Goal: Task Accomplishment & Management: Complete application form

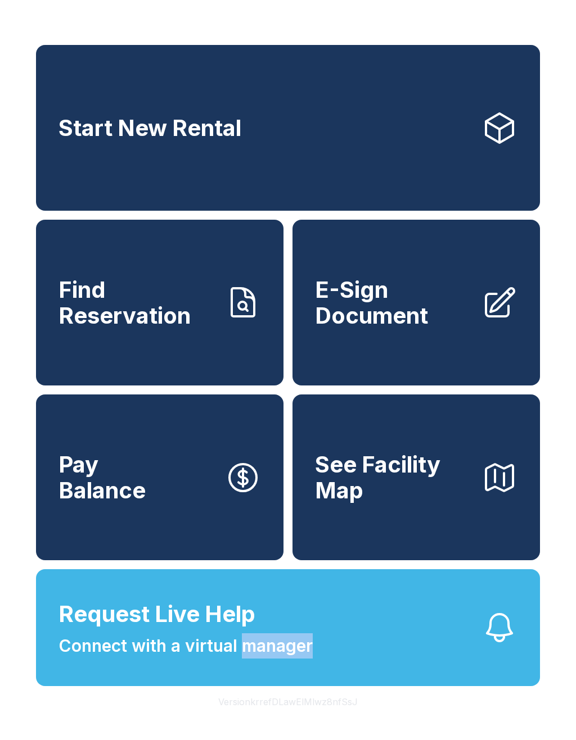
click at [82, 659] on span "Connect with a virtual manager" at bounding box center [185, 645] width 254 height 25
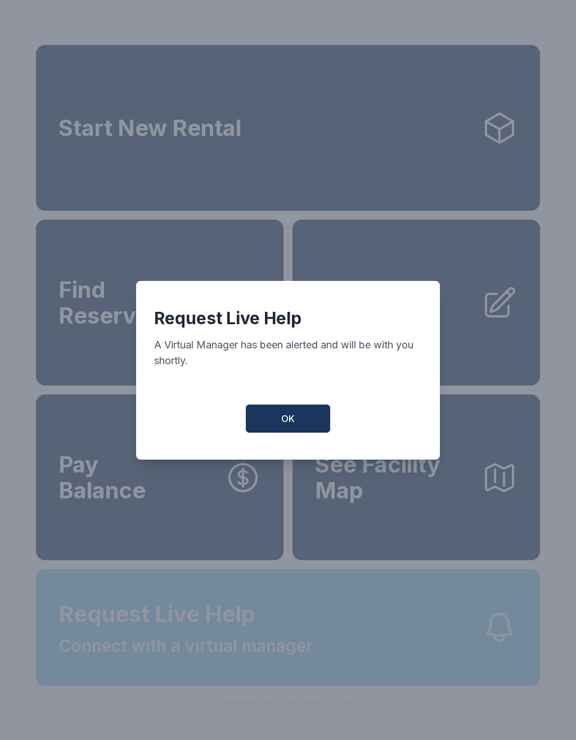
click at [81, 668] on div "Request Live Help A Virtual Manager has been alerted and will be with you short…" at bounding box center [288, 370] width 576 height 740
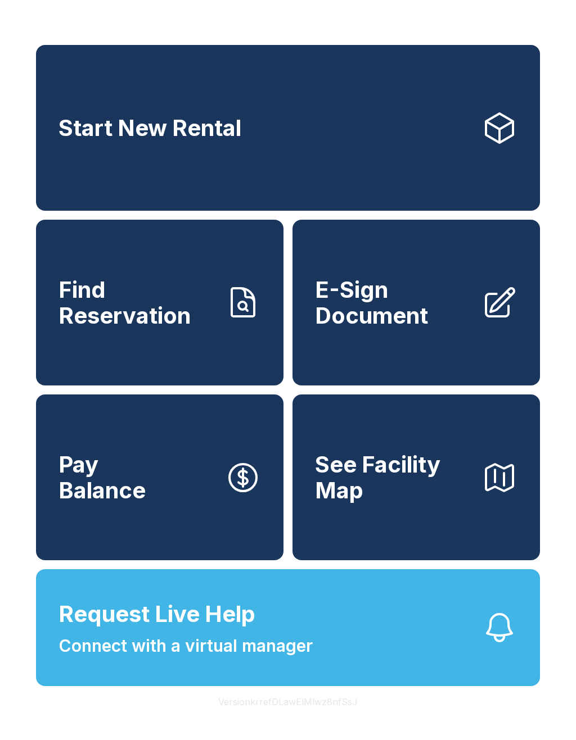
click at [389, 656] on button "Request Live Help Connect with a virtual manager" at bounding box center [288, 627] width 504 height 117
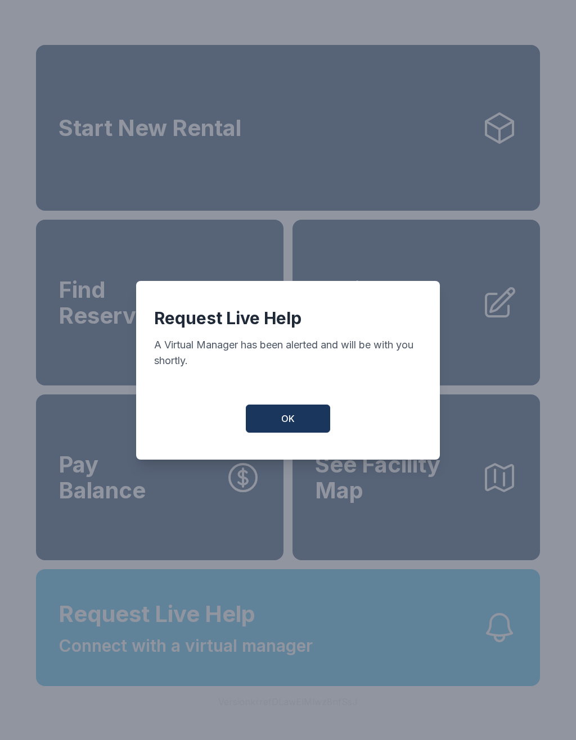
click at [302, 422] on button "OK" at bounding box center [288, 419] width 84 height 28
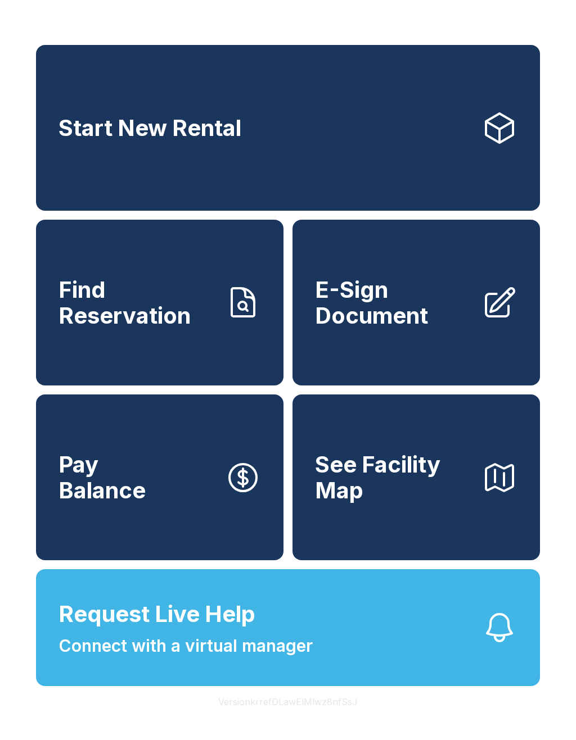
click at [286, 659] on span "Request Live Help Connect with a virtual manager" at bounding box center [185, 627] width 254 height 61
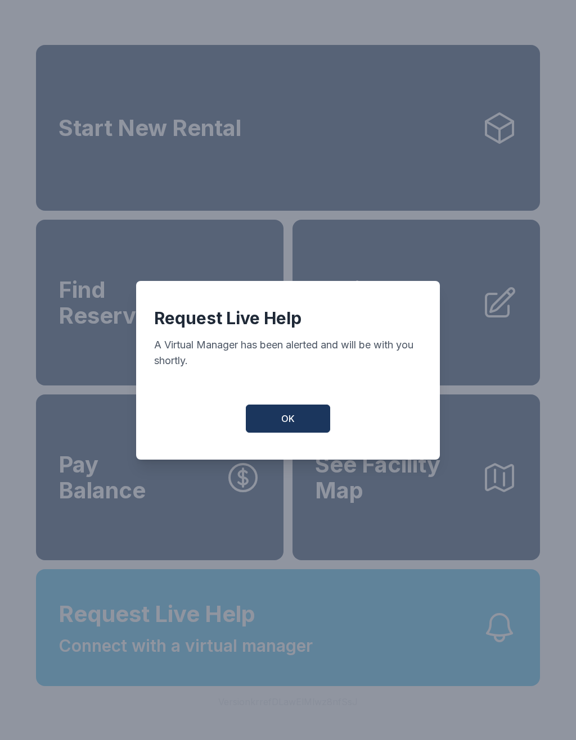
click at [310, 424] on button "OK" at bounding box center [288, 419] width 84 height 28
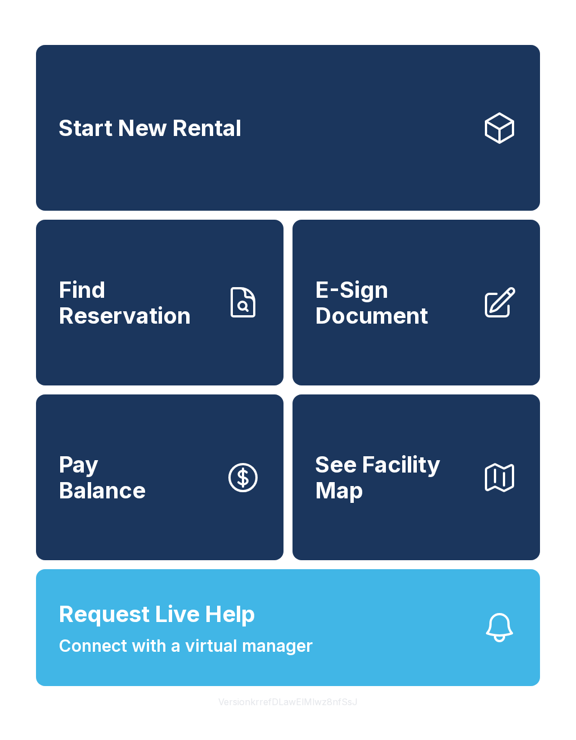
click at [424, 673] on button "Request Live Help Connect with a virtual manager" at bounding box center [288, 627] width 504 height 117
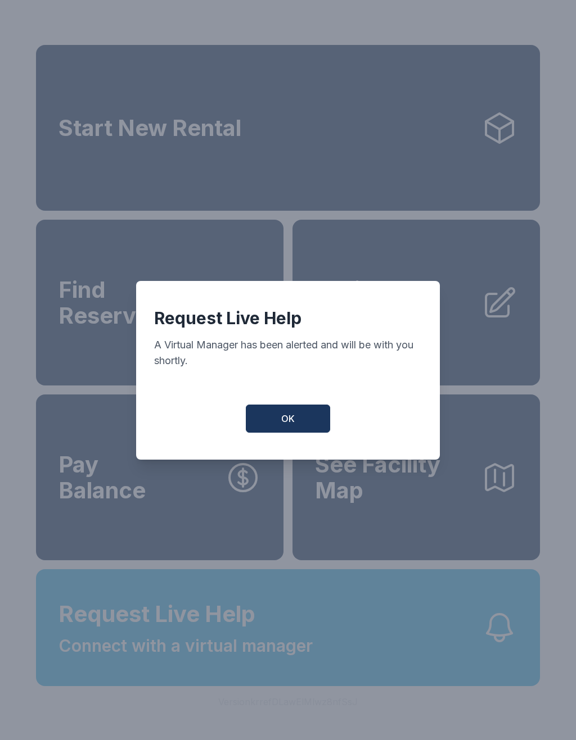
click at [305, 424] on button "OK" at bounding box center [288, 419] width 84 height 28
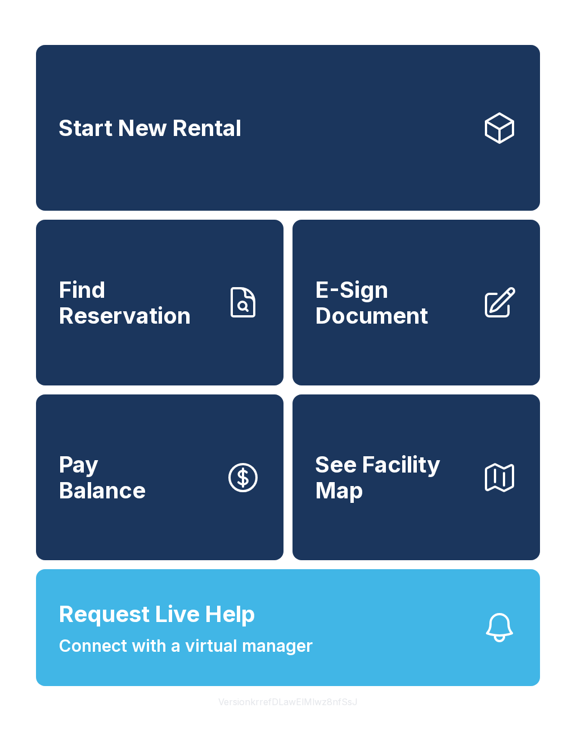
click at [259, 657] on span "Request Live Help Connect with a virtual manager" at bounding box center [185, 627] width 254 height 61
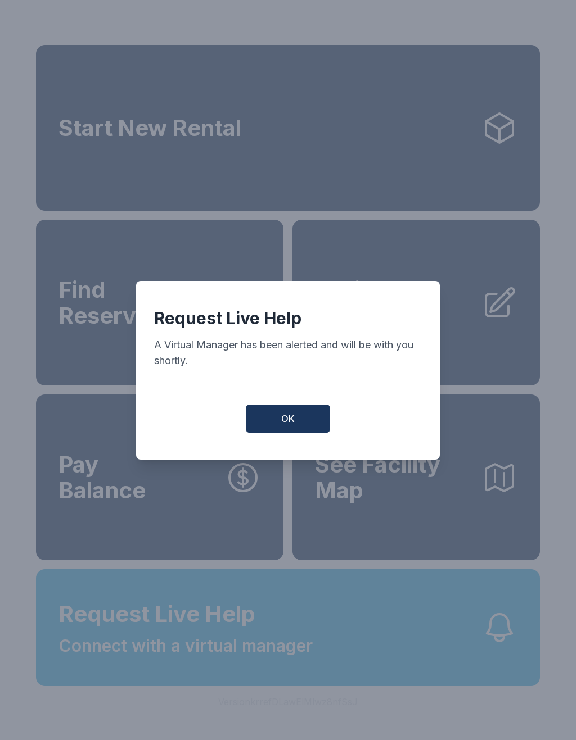
click at [306, 422] on button "OK" at bounding box center [288, 419] width 84 height 28
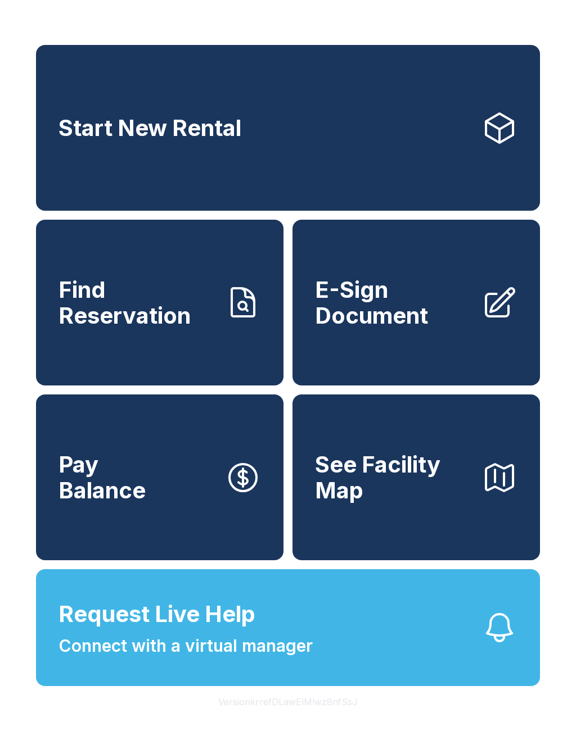
click at [261, 659] on span "Connect with a virtual manager" at bounding box center [185, 645] width 254 height 25
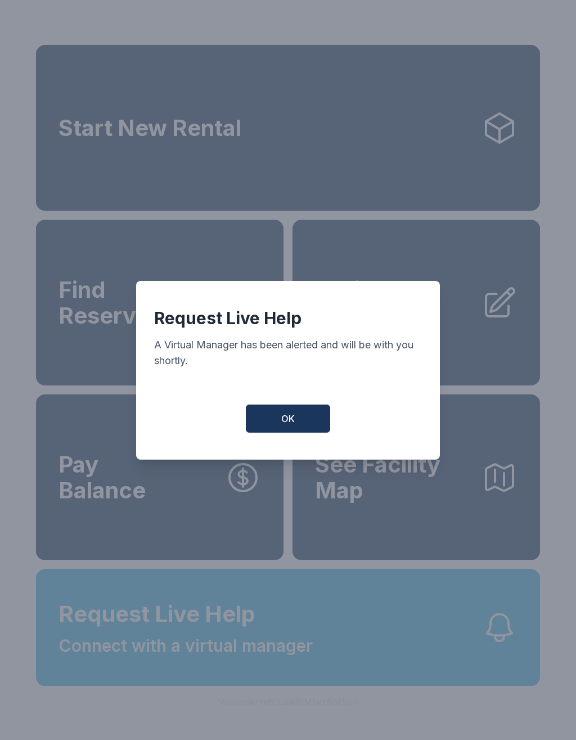
click at [300, 428] on button "OK" at bounding box center [288, 419] width 84 height 28
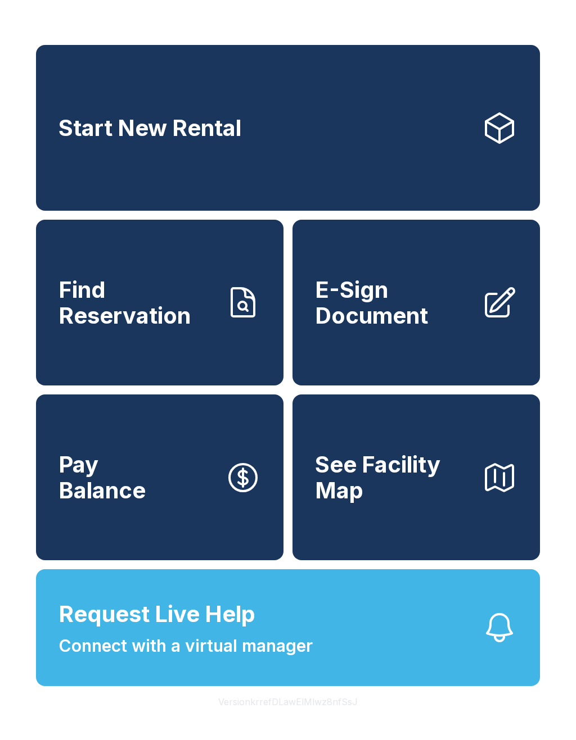
click at [262, 637] on span "Request Live Help Connect with a virtual manager" at bounding box center [185, 627] width 254 height 61
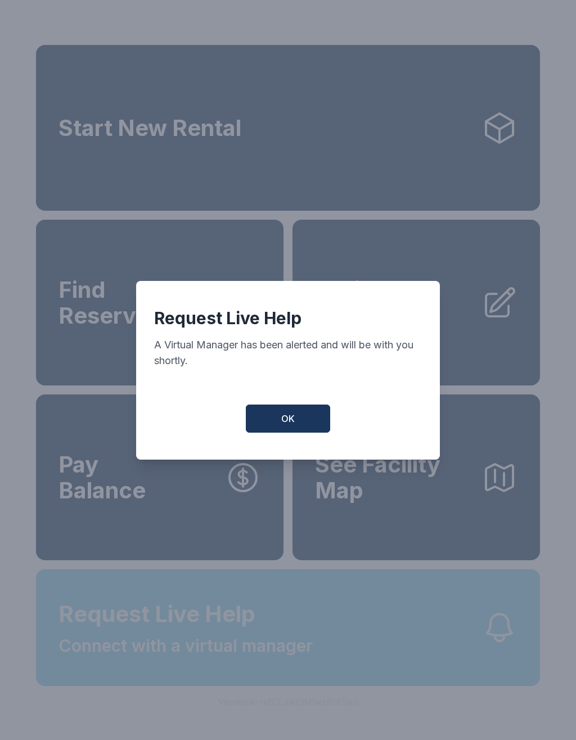
click at [291, 691] on div "Request Live Help A Virtual Manager has been alerted and will be with you short…" at bounding box center [288, 370] width 576 height 740
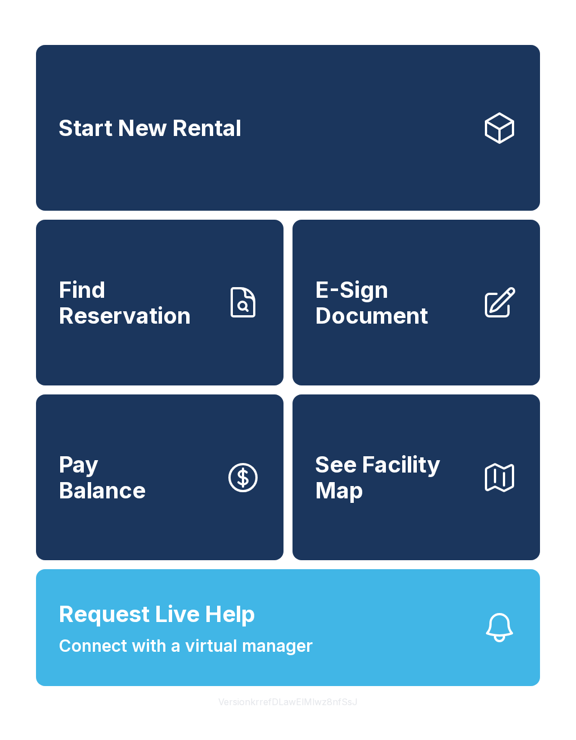
click at [262, 651] on span "Request Live Help Connect with a virtual manager" at bounding box center [185, 627] width 254 height 61
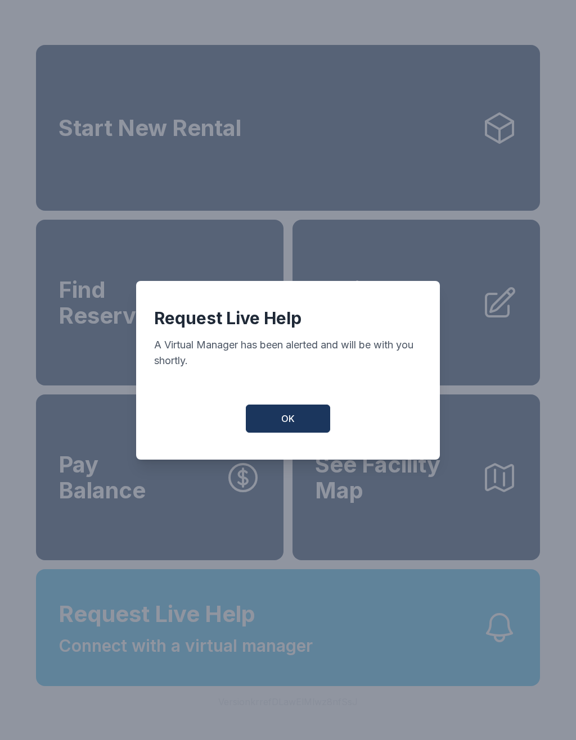
click at [283, 433] on button "OK" at bounding box center [288, 419] width 84 height 28
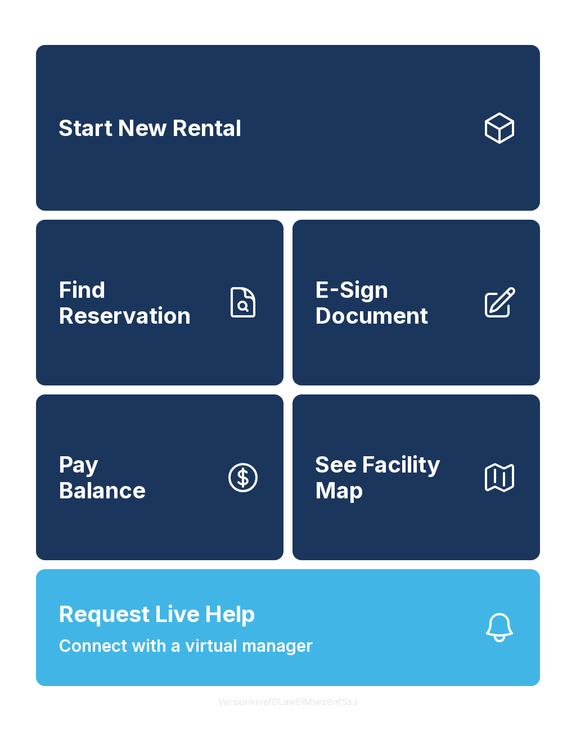
click at [186, 659] on span "Connect with a virtual manager" at bounding box center [185, 645] width 254 height 25
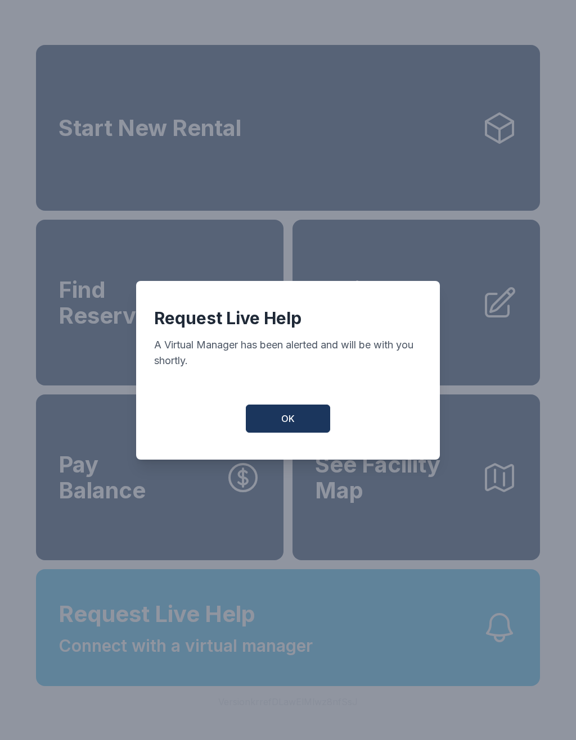
click at [303, 427] on button "OK" at bounding box center [288, 419] width 84 height 28
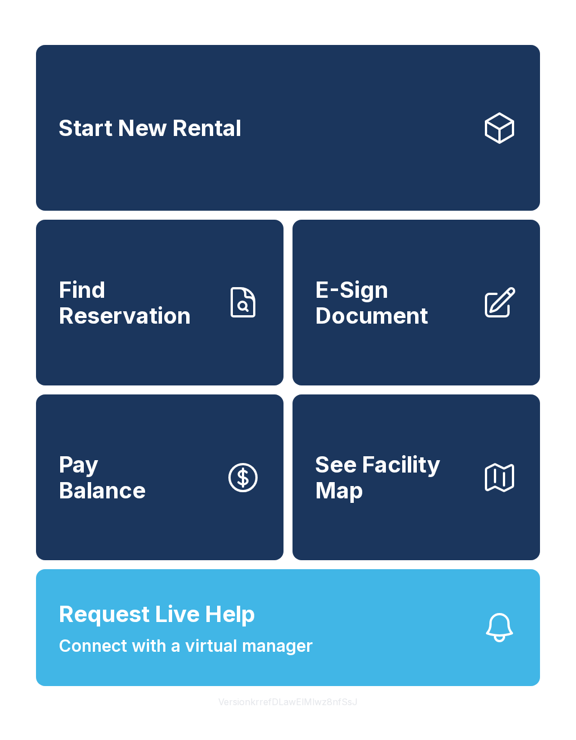
click at [199, 659] on span "Connect with a virtual manager" at bounding box center [185, 645] width 254 height 25
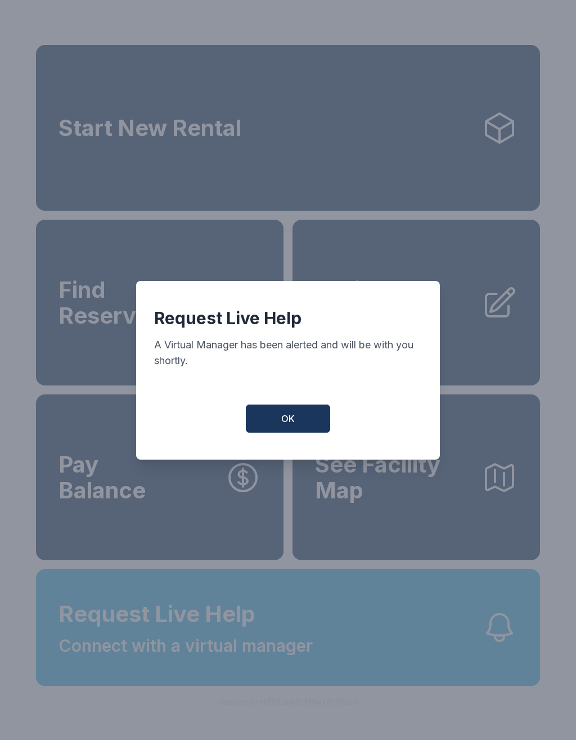
click at [315, 420] on button "OK" at bounding box center [288, 419] width 84 height 28
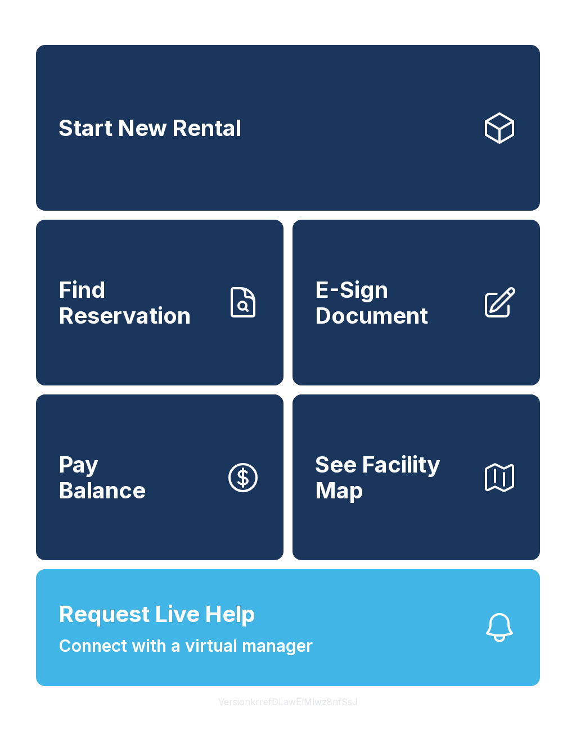
click at [213, 686] on button "Request Live Help Connect with a virtual manager" at bounding box center [288, 627] width 504 height 117
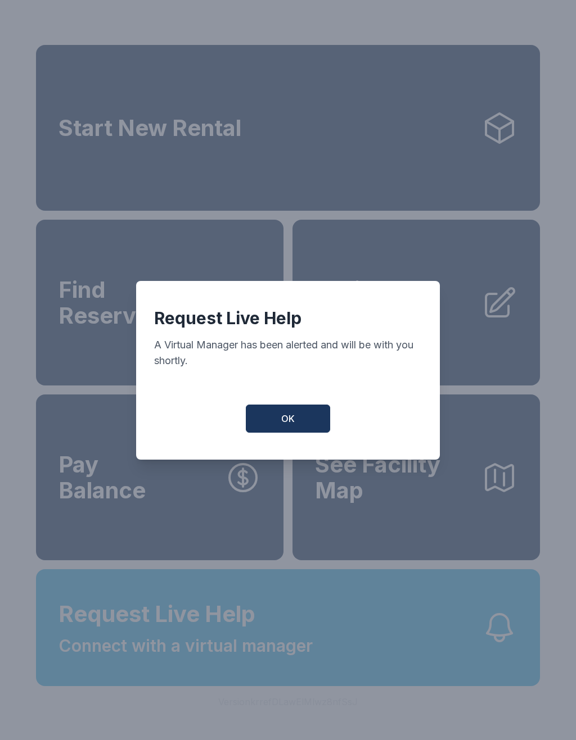
click at [296, 419] on button "OK" at bounding box center [288, 419] width 84 height 28
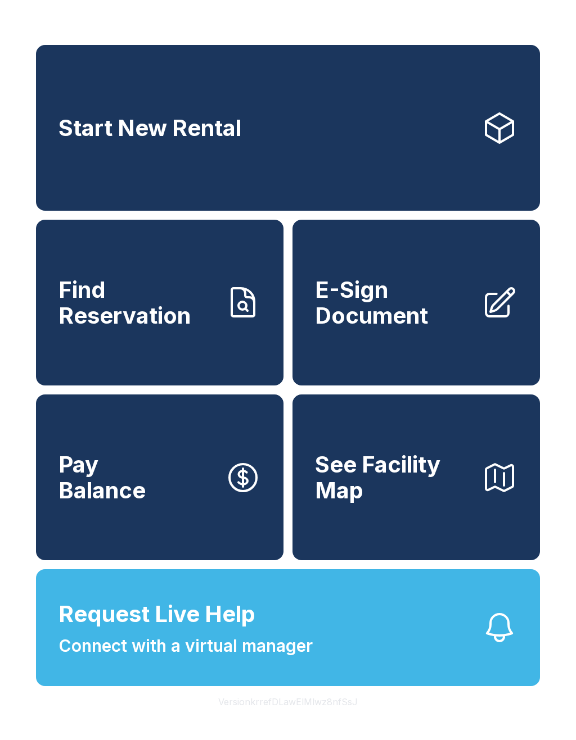
click at [231, 659] on span "Connect with a virtual manager" at bounding box center [185, 645] width 254 height 25
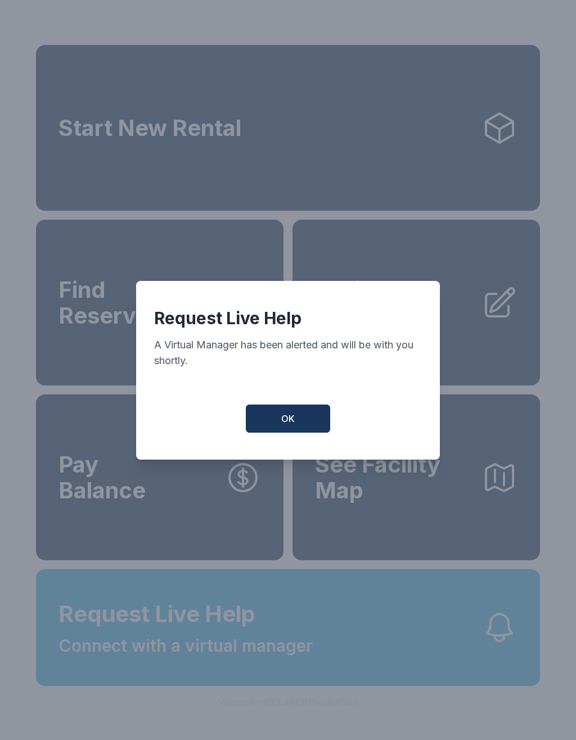
click at [316, 422] on button "OK" at bounding box center [288, 419] width 84 height 28
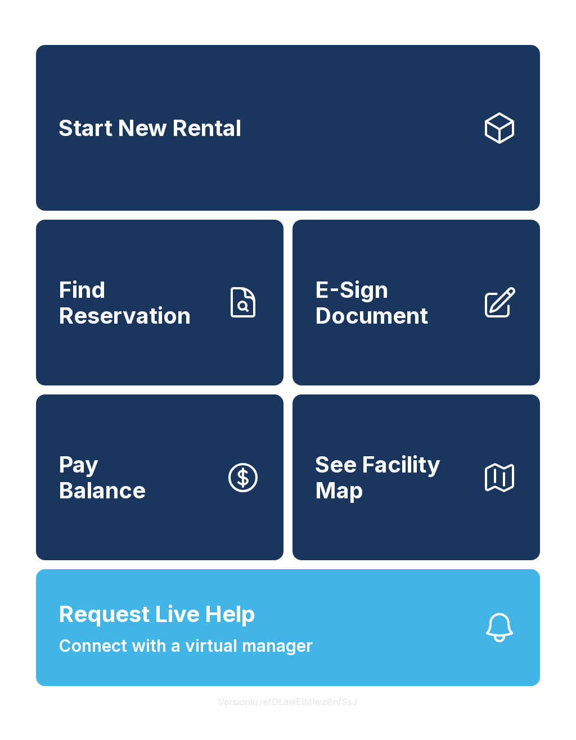
click at [346, 313] on span "E-Sign Document" at bounding box center [393, 302] width 157 height 51
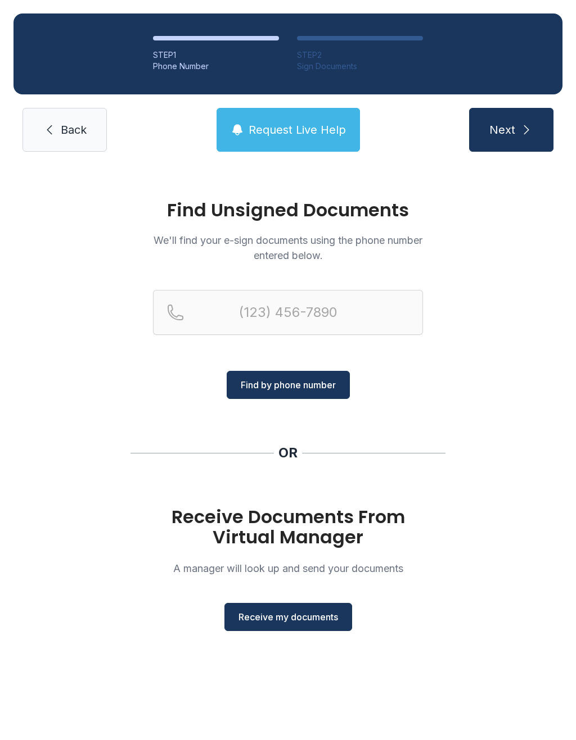
click at [323, 624] on button "Receive my documents" at bounding box center [288, 617] width 128 height 28
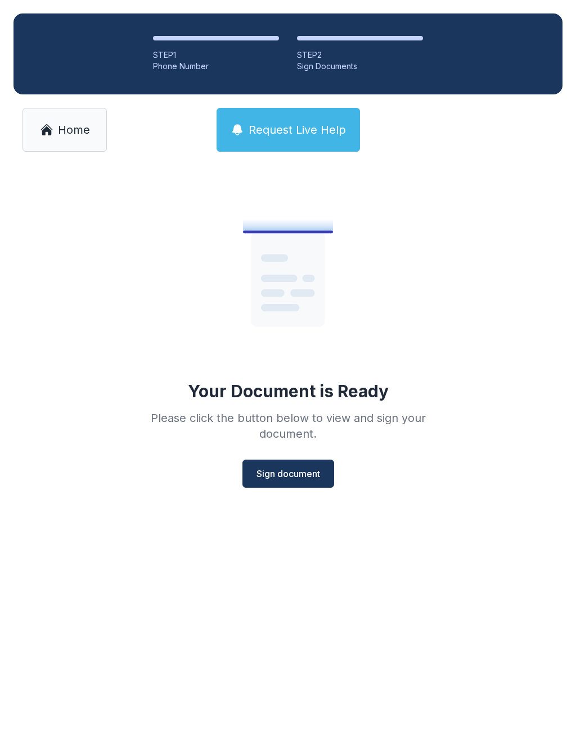
click at [296, 473] on span "Sign document" at bounding box center [288, 473] width 64 height 13
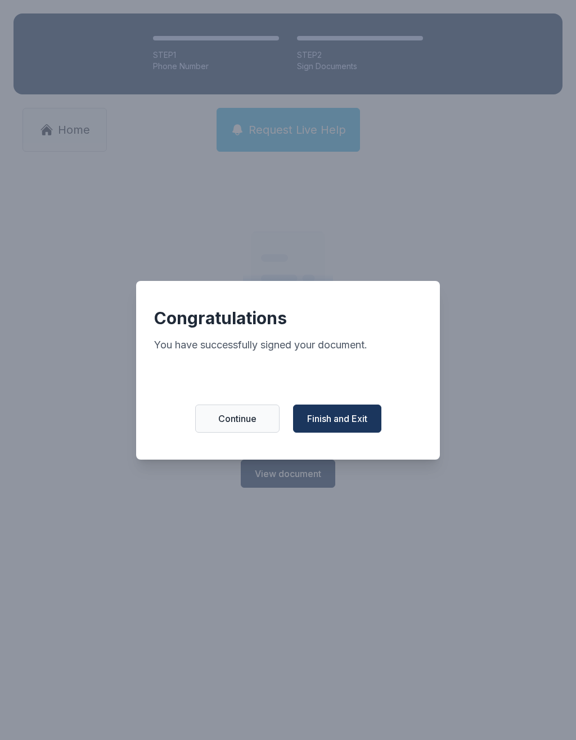
click at [358, 415] on button "Finish and Exit" at bounding box center [337, 419] width 88 height 28
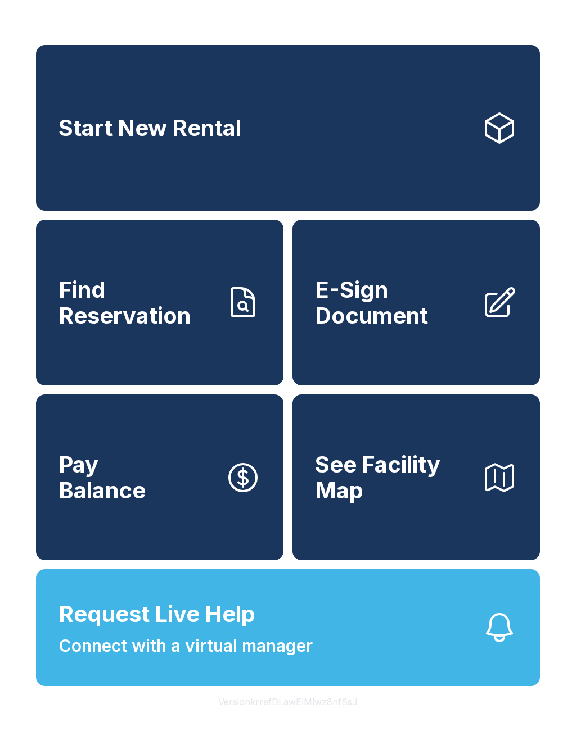
click at [388, 314] on span "E-Sign Document" at bounding box center [393, 302] width 157 height 51
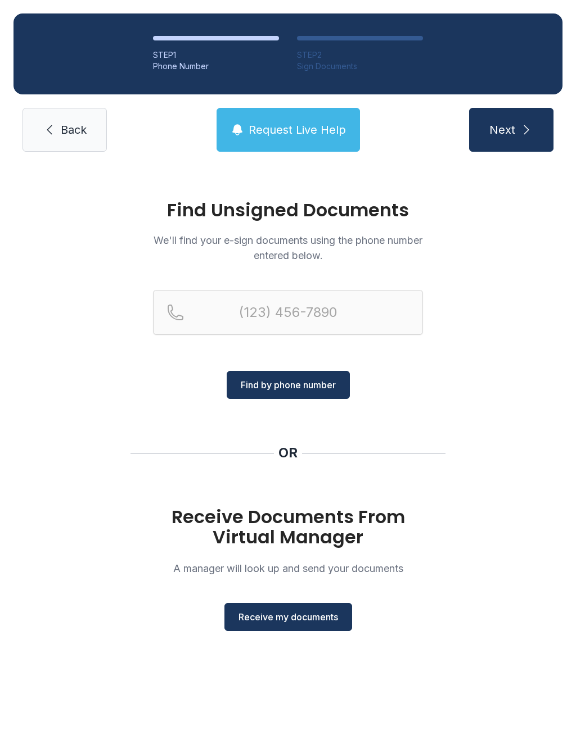
click at [321, 607] on button "Receive my documents" at bounding box center [288, 617] width 128 height 28
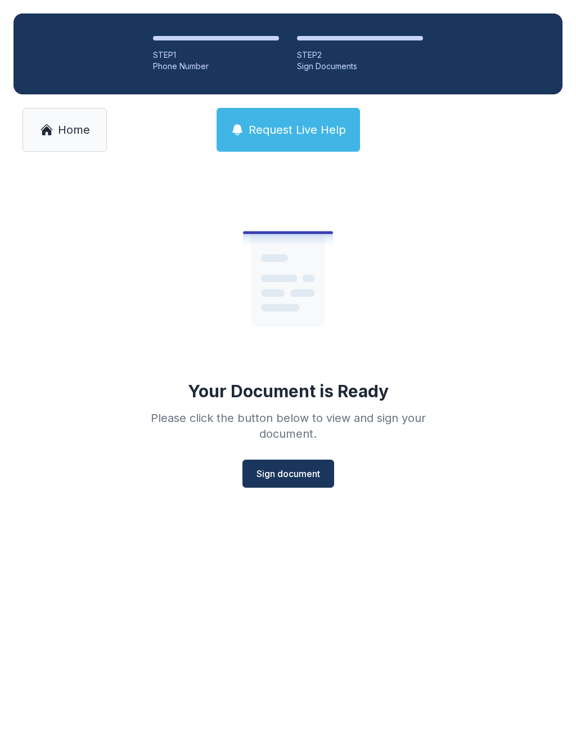
click at [318, 472] on span "Sign document" at bounding box center [288, 473] width 64 height 13
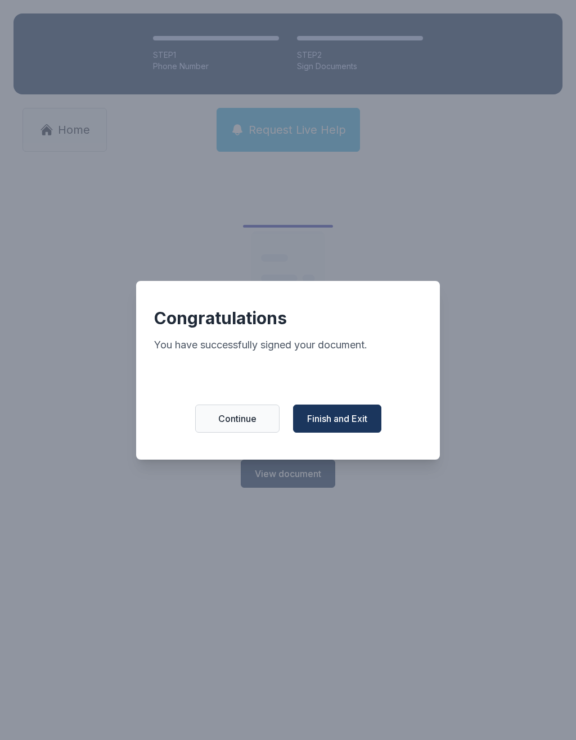
click at [342, 419] on span "Finish and Exit" at bounding box center [337, 418] width 60 height 13
